Goal: Task Accomplishment & Management: Use online tool/utility

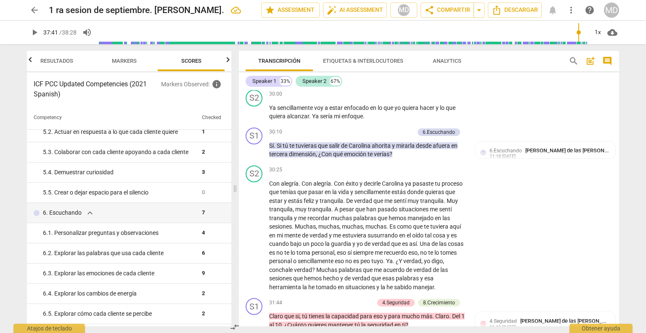
scroll to position [5133, 0]
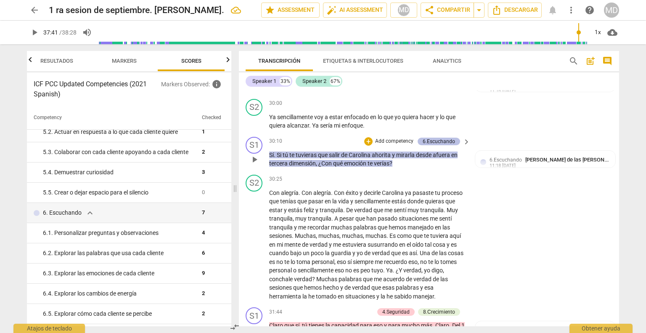
click at [428, 137] on div "6.Escuchando" at bounding box center [438, 141] width 32 height 8
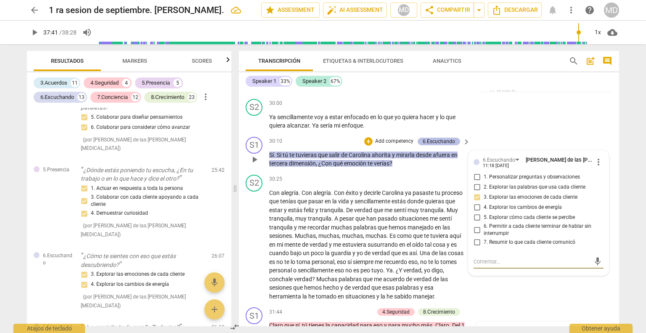
scroll to position [4055, 0]
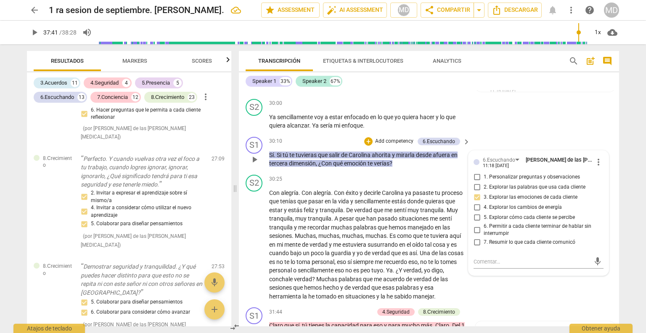
click at [396, 137] on p "Add competency" at bounding box center [394, 141] width 40 height 8
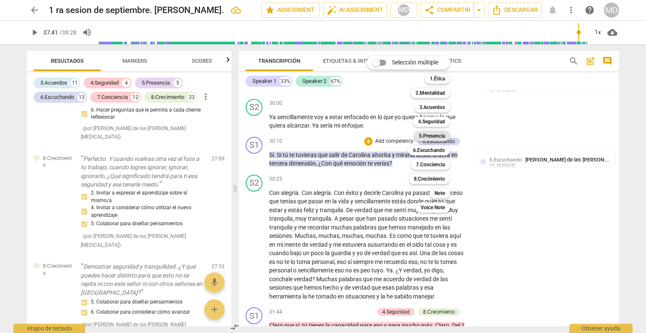
click at [427, 133] on b "5.Presencia" at bounding box center [432, 136] width 26 height 10
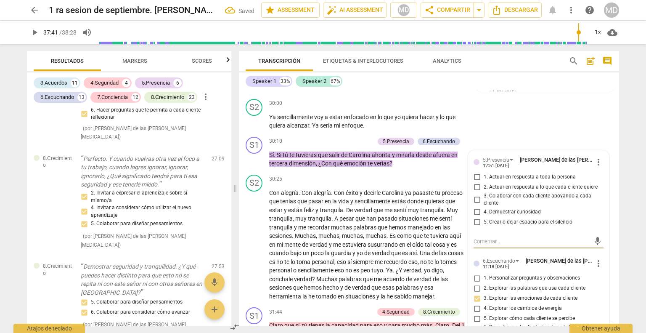
scroll to position [4111, 0]
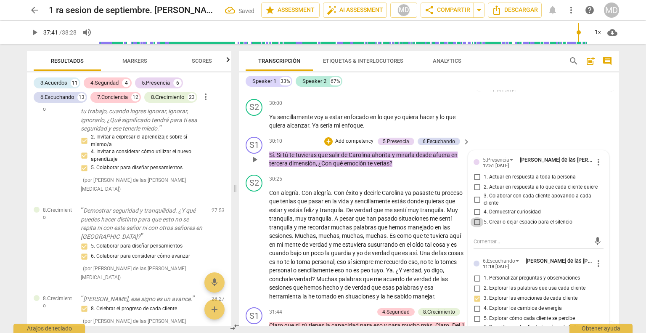
click at [477, 217] on input "5. Crear o dejar espacio para el silencio" at bounding box center [476, 222] width 13 height 10
checkbox input "true"
click at [473, 172] on input "1. Actuar en respuesta a toda la persona" at bounding box center [476, 177] width 13 height 10
checkbox input "true"
click at [476, 207] on input "4. Demuestrar curiosidad" at bounding box center [476, 212] width 13 height 10
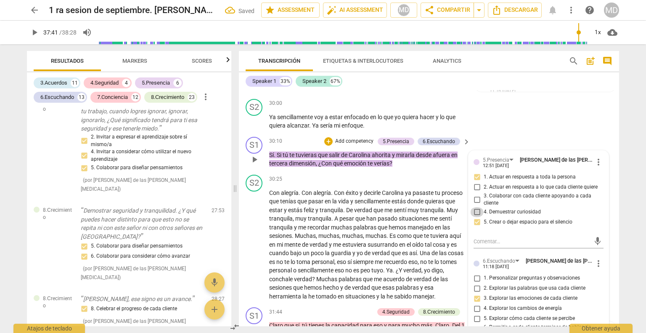
checkbox input "true"
click at [474, 194] on input "3. Colaborar con cada cliente apoyando a cada cliente" at bounding box center [476, 199] width 13 height 10
checkbox input "true"
click at [474, 182] on input "2. Actuar en respuesta a lo que cada cliente quiere" at bounding box center [476, 187] width 13 height 10
checkbox input "true"
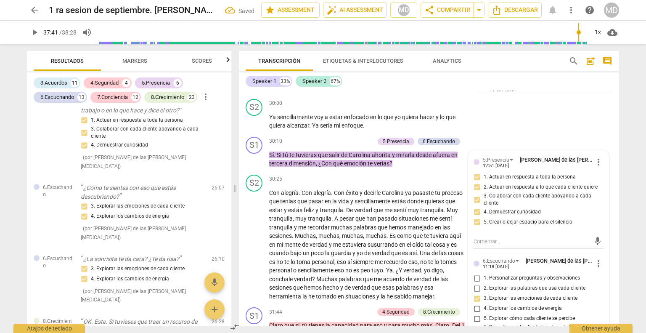
scroll to position [3648, 0]
click at [197, 60] on span "Scores" at bounding box center [202, 61] width 20 height 6
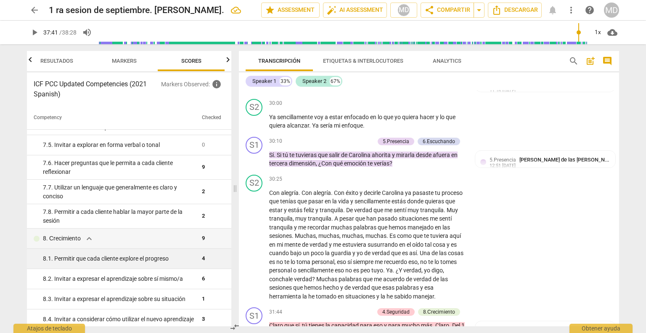
scroll to position [589, 0]
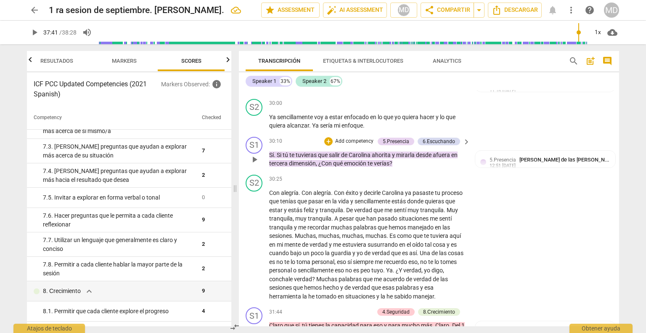
click at [355, 137] on p "Add competency" at bounding box center [354, 141] width 40 height 8
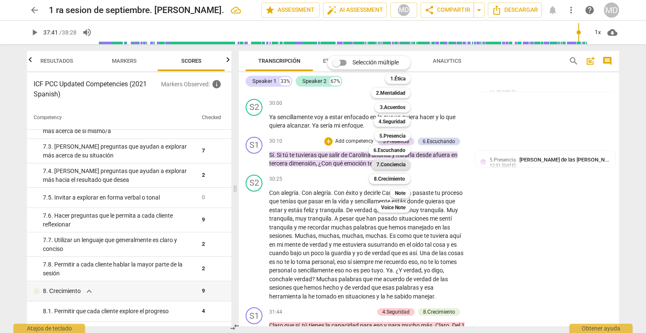
click at [389, 164] on b "7.Conciencia" at bounding box center [390, 164] width 29 height 10
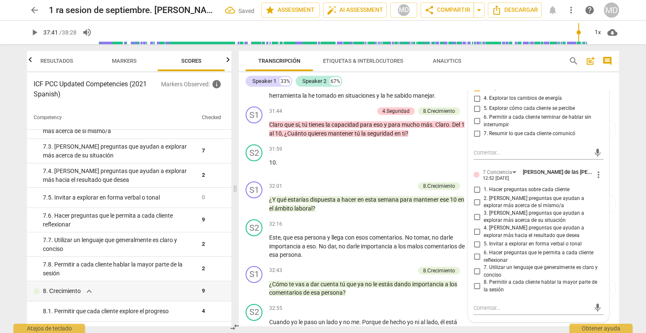
scroll to position [5344, 0]
click at [475, 238] on input "5. Invitar a explorar en forma verbal o tonal" at bounding box center [476, 243] width 13 height 10
checkbox input "true"
click at [475, 251] on input "6. Hacer preguntas que le permita a cada cliente reflexionar" at bounding box center [476, 256] width 13 height 10
checkbox input "true"
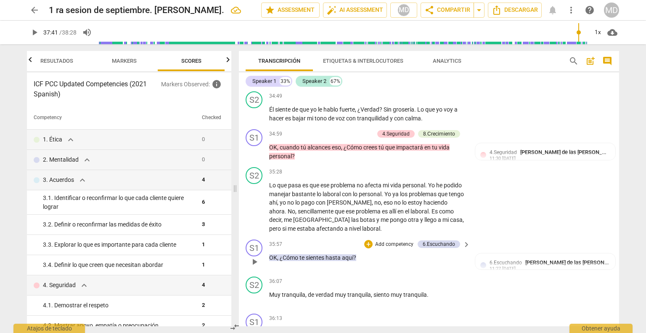
scroll to position [5974, 0]
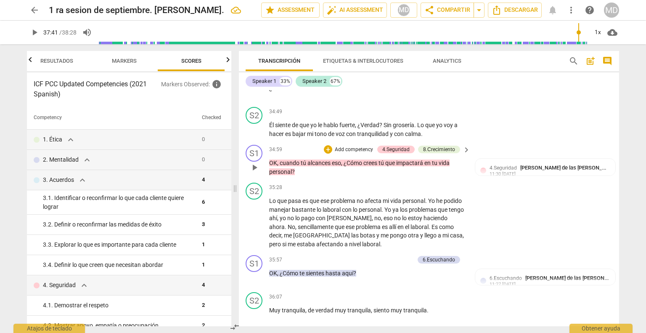
click at [351, 147] on p "Add competency" at bounding box center [354, 150] width 40 height 8
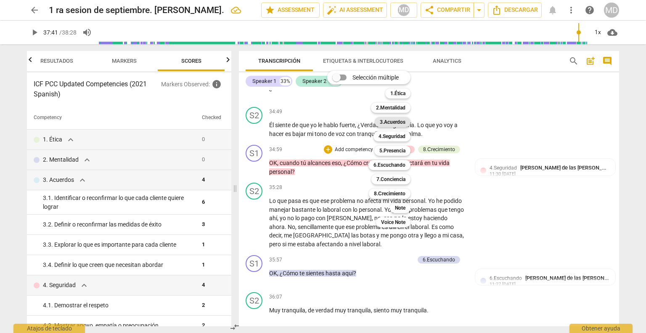
click at [397, 123] on b "3.Acuerdos" at bounding box center [393, 122] width 26 height 10
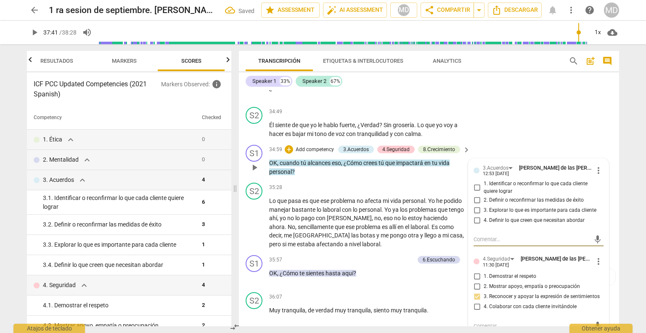
click at [474, 209] on input "3. Explorar lo que es importante para cada cliente" at bounding box center [476, 210] width 13 height 10
checkbox input "true"
click at [38, 11] on span "arrow_back" at bounding box center [34, 10] width 10 height 10
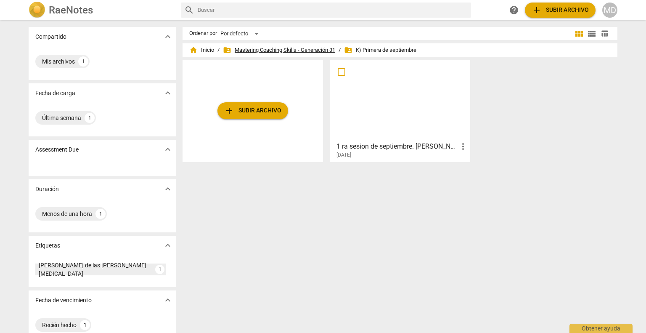
click at [267, 48] on span "folder_shared Mastering Coaching Skills - Generación 31" at bounding box center [279, 50] width 112 height 8
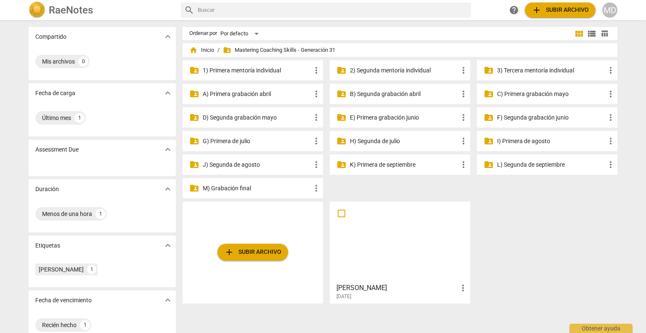
click at [523, 164] on p "L) Segunda de septiembre" at bounding box center [551, 164] width 108 height 9
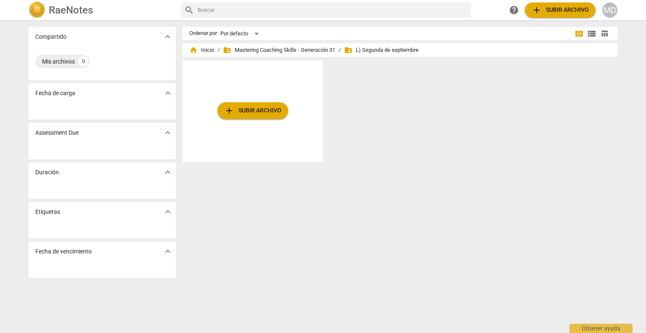
click at [256, 111] on span "add Subir archivo" at bounding box center [252, 111] width 57 height 10
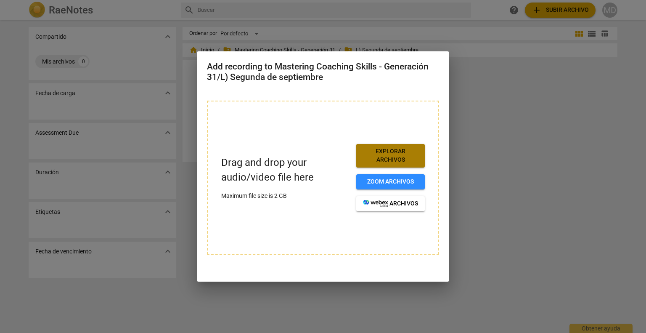
click at [390, 158] on span "Explorar archivos" at bounding box center [390, 155] width 55 height 16
click at [381, 158] on span "Explorar archivos" at bounding box center [390, 155] width 55 height 16
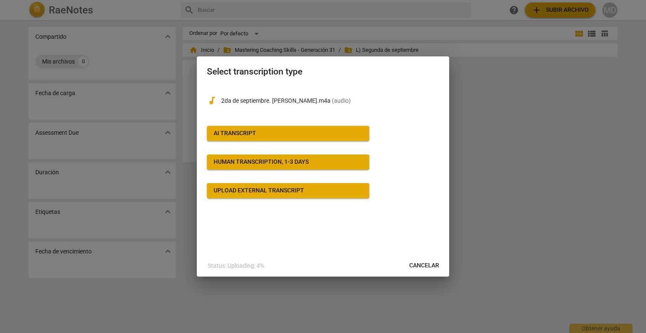
click at [255, 134] on div "AI Transcript" at bounding box center [235, 133] width 42 height 8
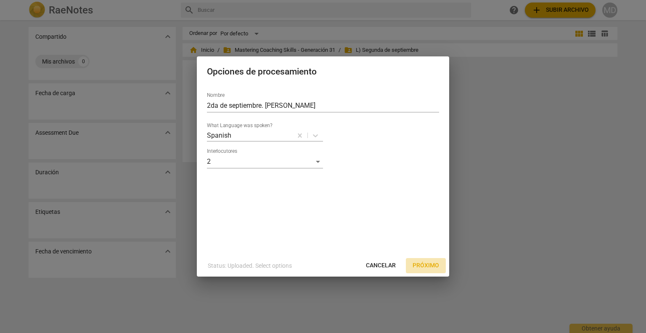
click at [427, 266] on span "Próximo" at bounding box center [425, 265] width 26 height 8
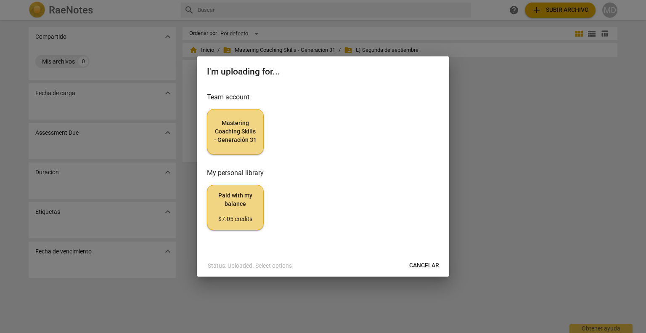
click at [244, 134] on span "Mastering Coaching Skills - Generación 31" at bounding box center [235, 131] width 42 height 25
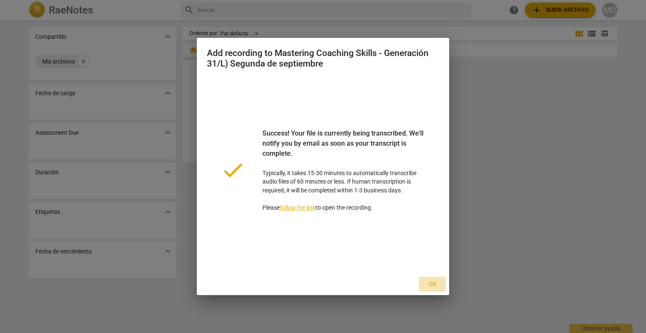
click at [430, 286] on span "Ok" at bounding box center [431, 284] width 13 height 8
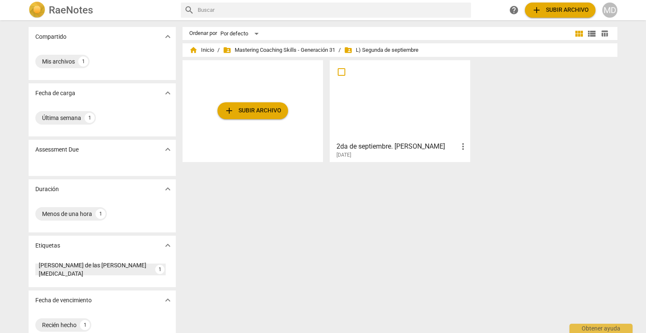
click at [382, 148] on h3 "2da de septiembre. [PERSON_NAME]" at bounding box center [396, 146] width 121 height 10
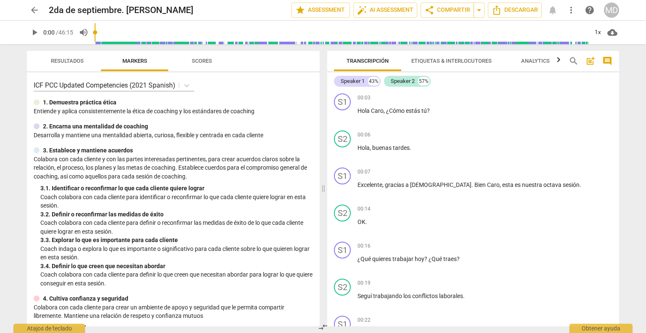
click at [585, 62] on span "post_add" at bounding box center [590, 61] width 10 height 10
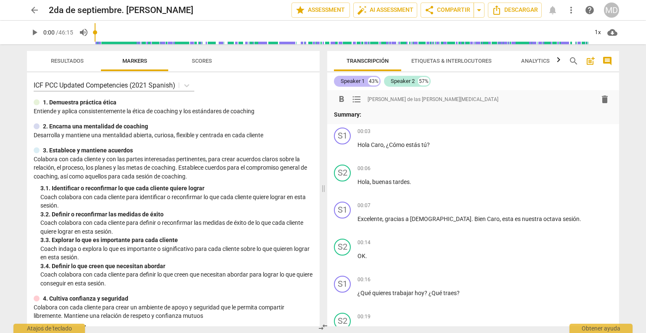
click at [351, 79] on div "Speaker 1" at bounding box center [353, 81] width 24 height 8
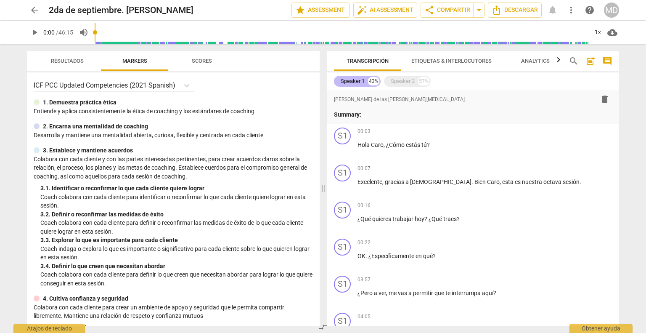
click at [351, 79] on div "Speaker 1" at bounding box center [353, 81] width 24 height 8
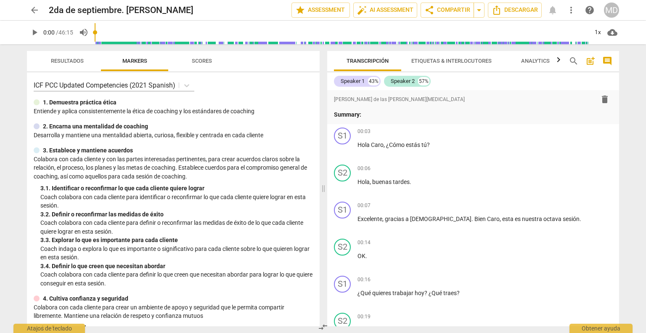
click at [586, 58] on span "post_add" at bounding box center [590, 61] width 10 height 10
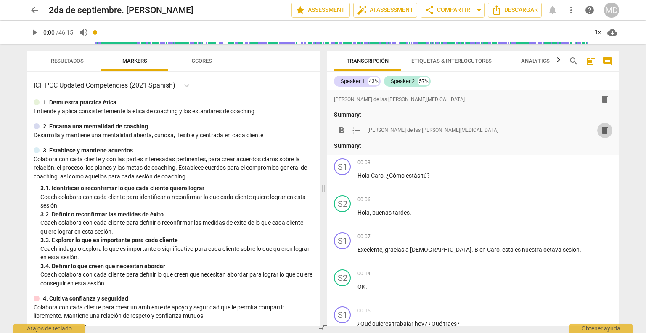
click at [599, 131] on span "delete" at bounding box center [604, 130] width 10 height 10
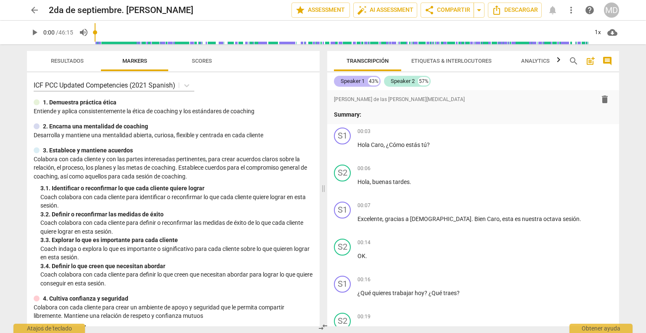
drag, startPoint x: 362, startPoint y: 79, endPoint x: 372, endPoint y: 76, distance: 10.1
click at [372, 76] on div "Speaker 1 43% Speaker 2 57%" at bounding box center [473, 81] width 278 height 14
click at [372, 78] on div "43%" at bounding box center [373, 81] width 11 height 8
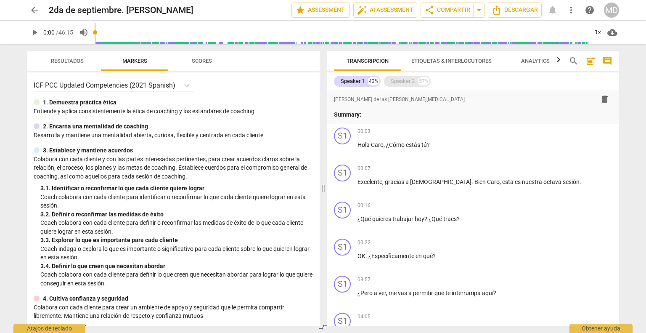
click at [402, 81] on div "Speaker 2" at bounding box center [403, 81] width 24 height 8
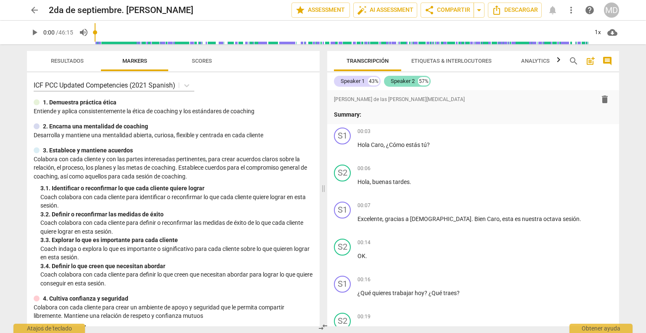
click at [402, 81] on div "Speaker 2" at bounding box center [403, 81] width 24 height 8
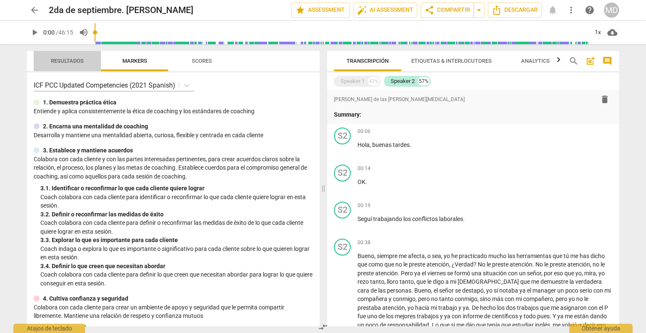
click at [63, 62] on span "Resultados" at bounding box center [67, 61] width 33 height 6
